Goal: Task Accomplishment & Management: Manage account settings

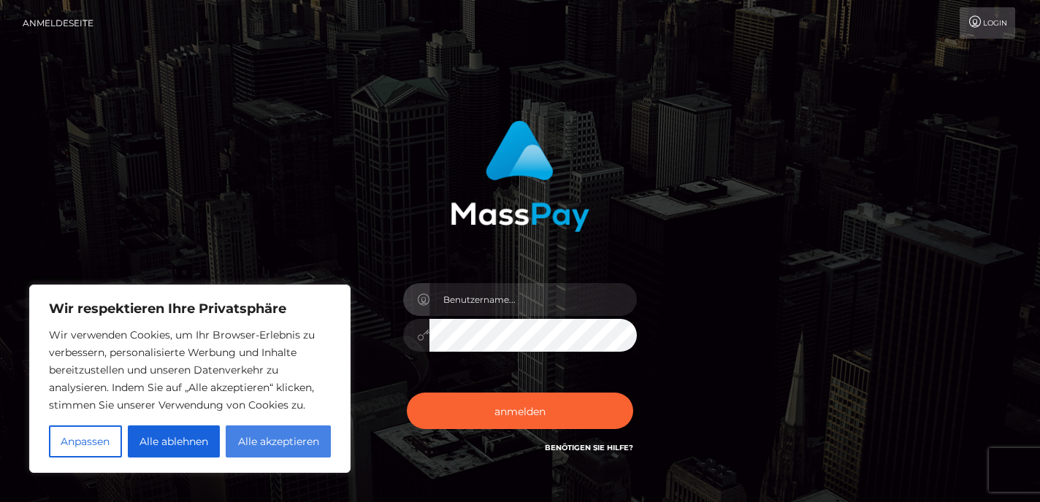
click at [261, 437] on font "Alle akzeptieren" at bounding box center [278, 441] width 81 height 13
checkbox input "true"
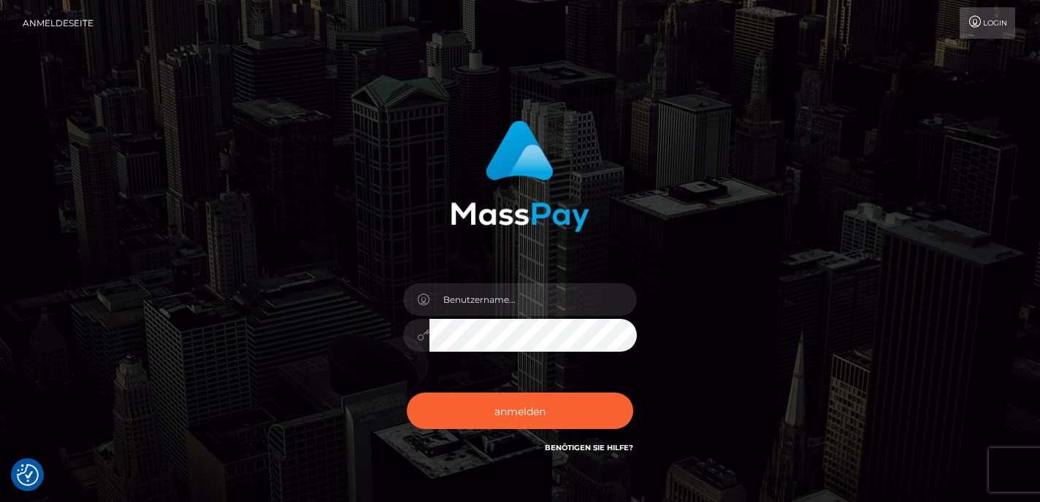
type input "hufischer@bluewin.ch"
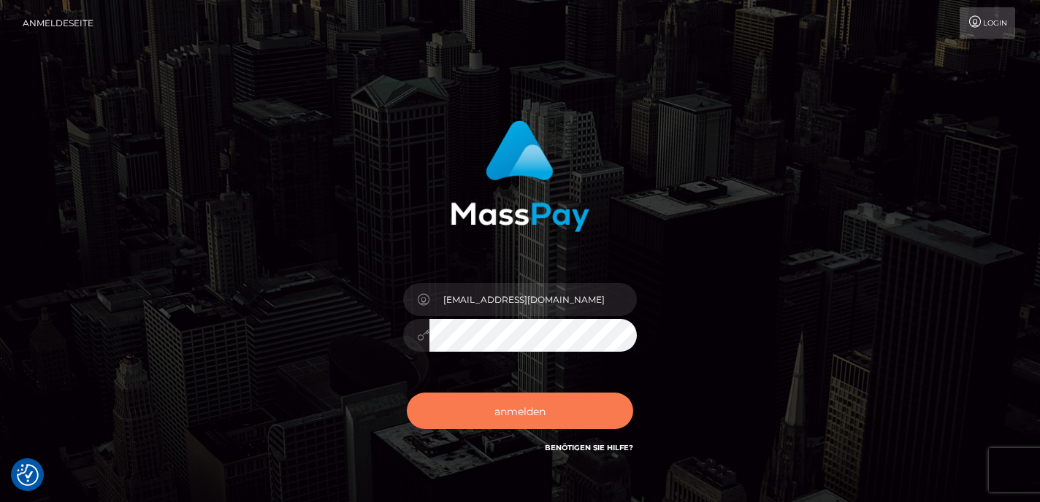
click at [566, 405] on button "anmelden" at bounding box center [520, 411] width 226 height 37
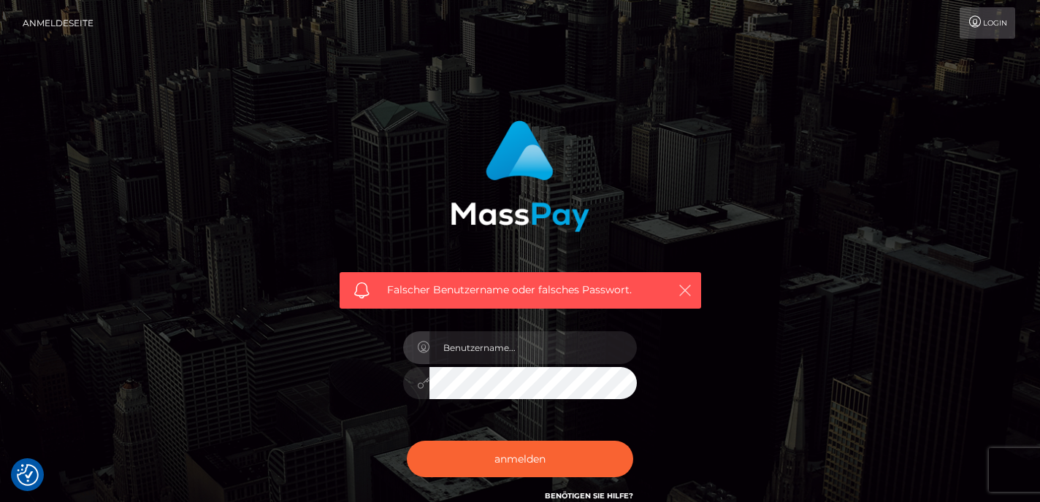
click at [681, 292] on icon "button" at bounding box center [685, 290] width 15 height 15
click at [685, 290] on icon "button" at bounding box center [685, 290] width 15 height 15
click at [685, 287] on icon "button" at bounding box center [685, 290] width 15 height 15
click at [685, 284] on icon "button" at bounding box center [685, 290] width 15 height 15
